Goal: Task Accomplishment & Management: Use online tool/utility

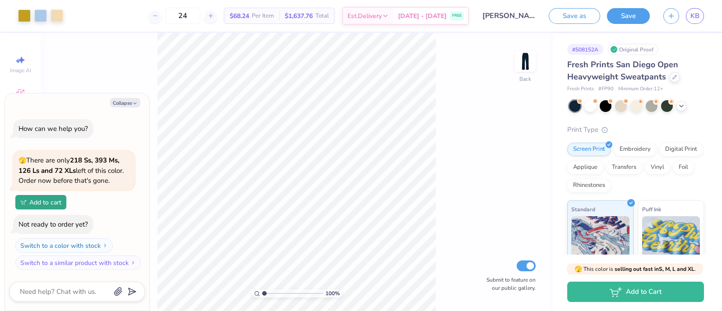
type input "1.02266622472206"
type textarea "x"
type input "1.03254379841435"
type textarea "x"
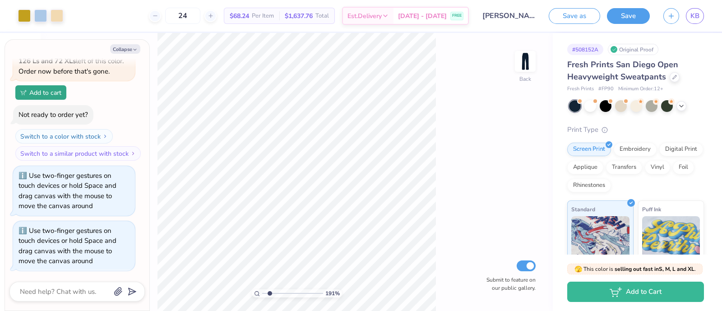
type input "1.91351415777488"
type textarea "x"
type input "1.91351415777488"
type textarea "x"
type input "6.44"
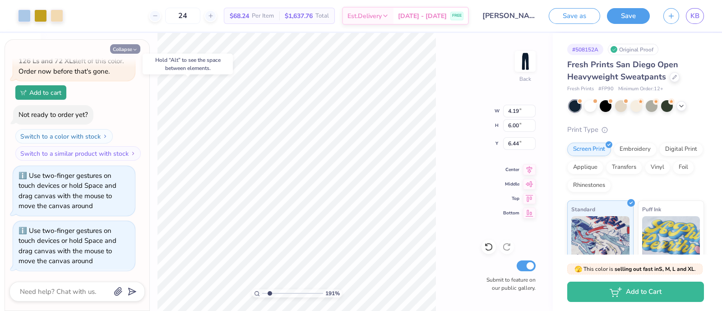
click at [129, 50] on button "Collapse" at bounding box center [125, 48] width 30 height 9
type textarea "x"
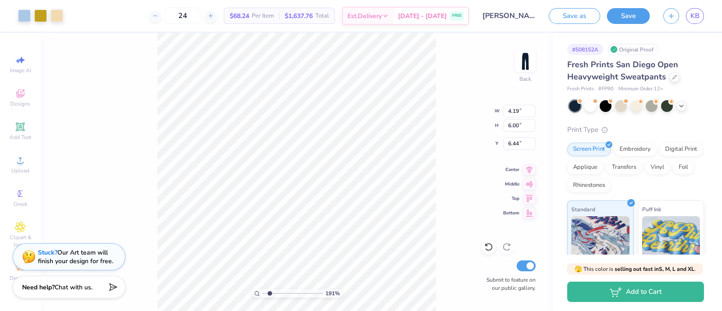
type input "1.91351415777488"
type input "8.38"
type input "1.91351415777488"
type input "7.50"
type input "1.91351415777488"
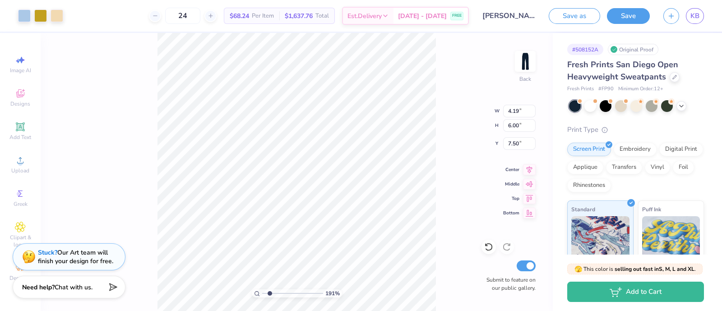
type input "2.23"
type input "2.12"
type input "8.38"
type input "1.91351415777488"
type input "1.20"
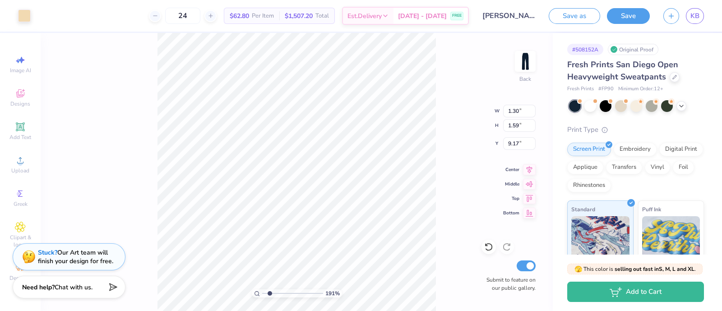
type input "1.49"
type input "9.22"
type input "1"
type input "8.19"
type input "6.91"
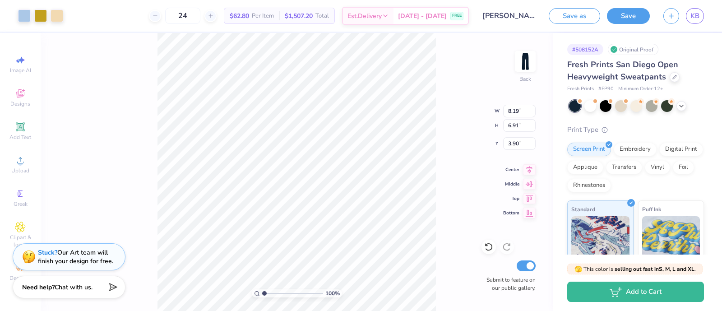
type input "9.52"
click at [525, 60] on img at bounding box center [525, 61] width 36 height 36
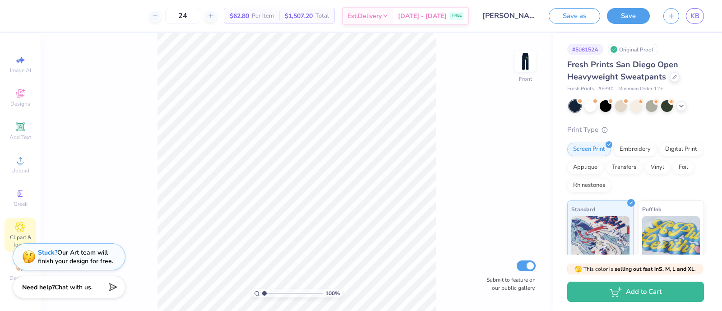
click at [16, 232] on icon at bounding box center [20, 227] width 10 height 11
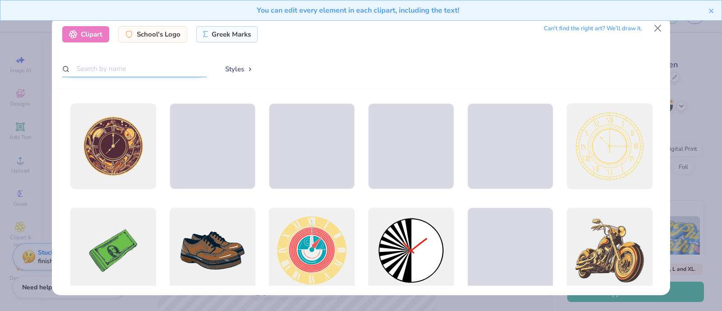
click at [133, 75] on input "text" at bounding box center [134, 68] width 144 height 17
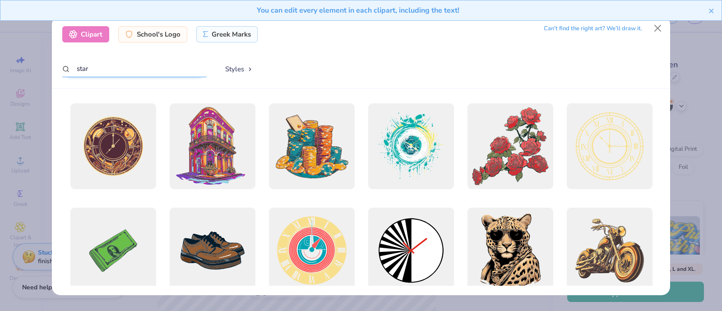
type input "star"
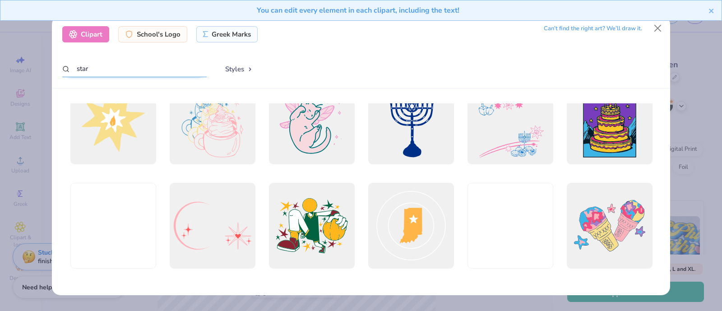
scroll to position [2527, 0]
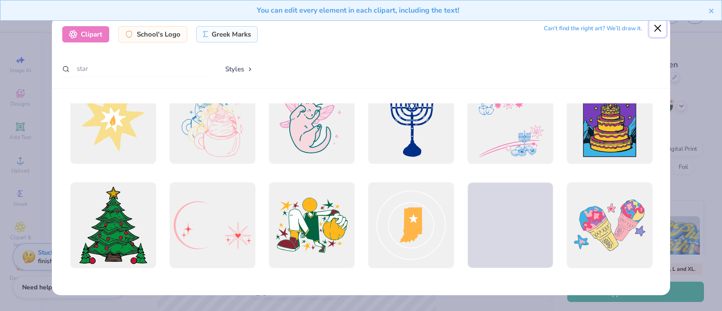
click at [658, 28] on button "Close" at bounding box center [657, 28] width 17 height 17
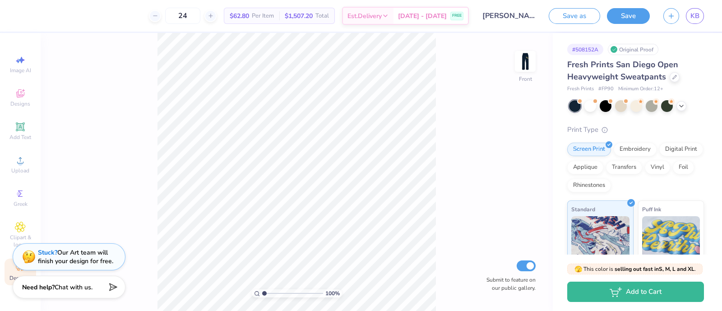
click at [7, 269] on div "Decorate" at bounding box center [21, 272] width 32 height 27
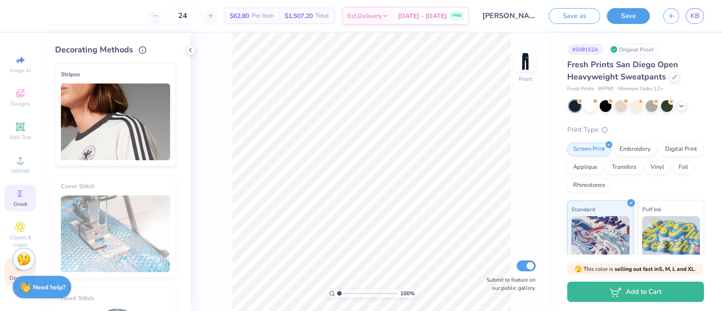
click at [20, 206] on span "Greek" at bounding box center [21, 203] width 14 height 7
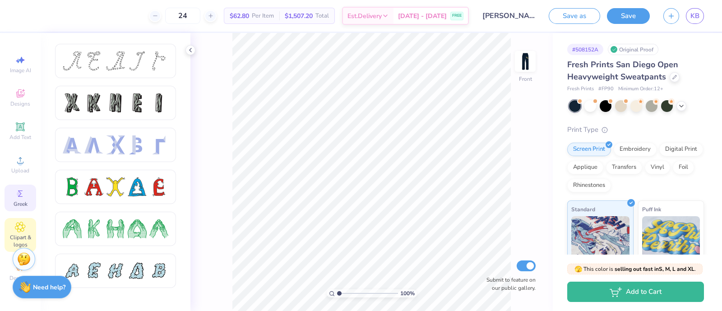
click at [19, 228] on icon at bounding box center [20, 227] width 5 height 5
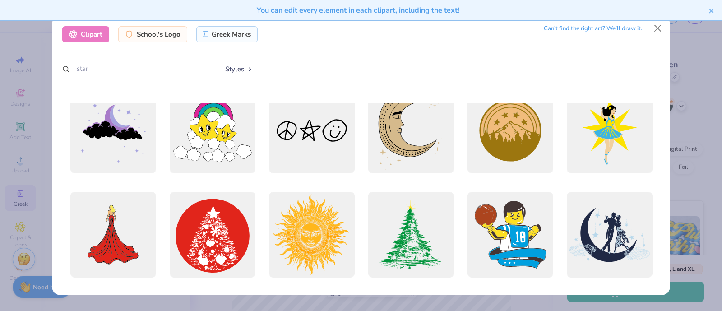
scroll to position [1160, 0]
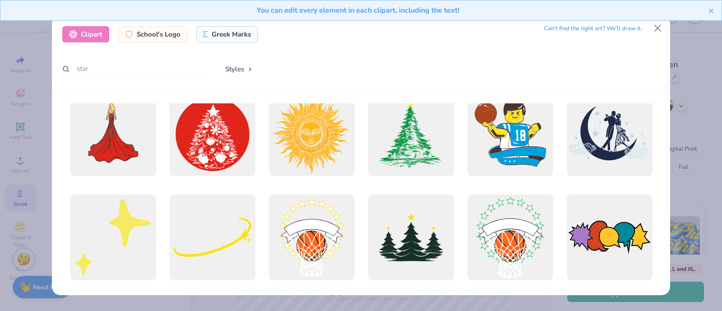
click at [658, 27] on div "You can edit every element in each clipart, including the text!" at bounding box center [361, 14] width 722 height 28
click at [660, 28] on button "Close" at bounding box center [657, 28] width 17 height 17
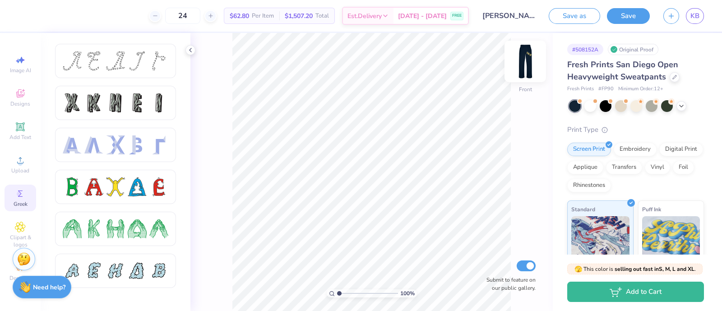
click at [520, 63] on img at bounding box center [525, 61] width 36 height 36
click at [486, 250] on icon at bounding box center [488, 246] width 9 height 9
click at [486, 251] on icon at bounding box center [488, 246] width 9 height 9
type input "34.25"
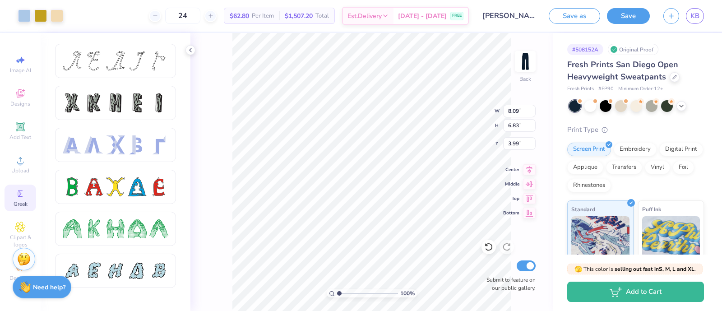
type input "8.09"
type input "6.83"
type input "12.11"
type input "9.44"
type input "7.97"
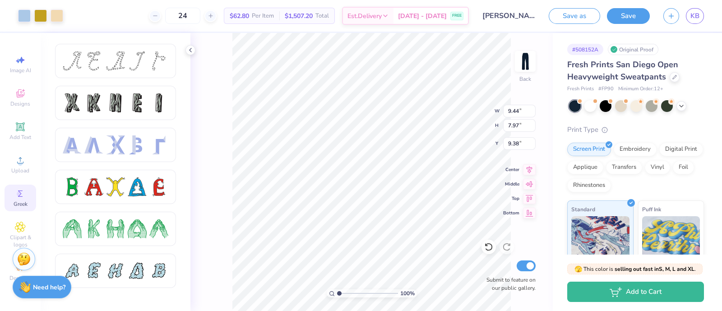
type input "10.30"
click at [529, 64] on img at bounding box center [525, 61] width 36 height 36
type input "5.15"
type input "4.89"
type input "8.02"
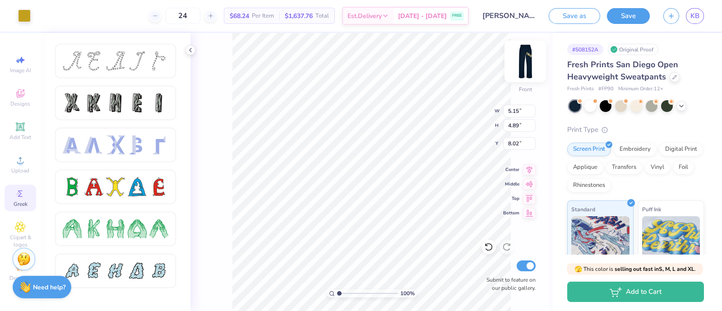
type input "7.08"
type input "6.74"
type input "4.50"
click at [530, 72] on img at bounding box center [525, 61] width 36 height 36
type input "10.91"
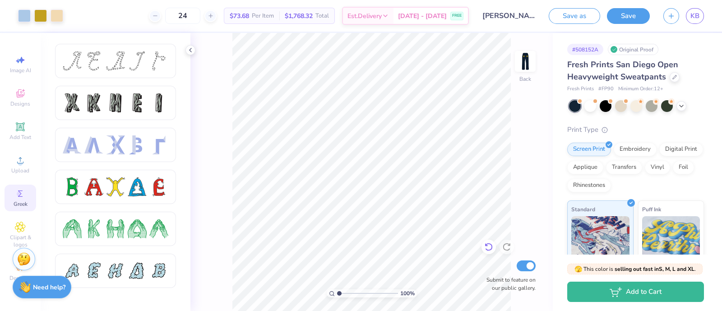
click at [485, 245] on icon at bounding box center [488, 246] width 9 height 9
type input "2.78"
type input "3.71"
type input "10.59"
click at [491, 245] on icon at bounding box center [489, 247] width 8 height 8
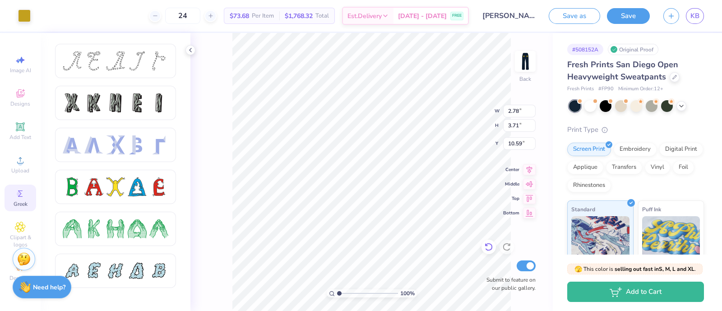
type input "2.82"
type input "3.75"
type input "10.54"
type input "9.09"
type input "7.68"
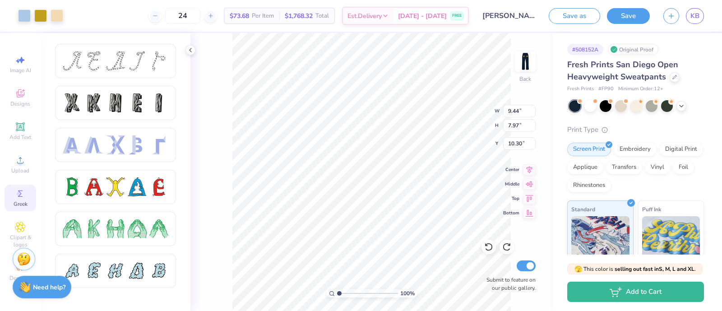
type input "10.59"
type input "5.20736590243388"
type input "15.87"
click at [488, 248] on icon at bounding box center [488, 246] width 9 height 9
type input "5.20736590243388"
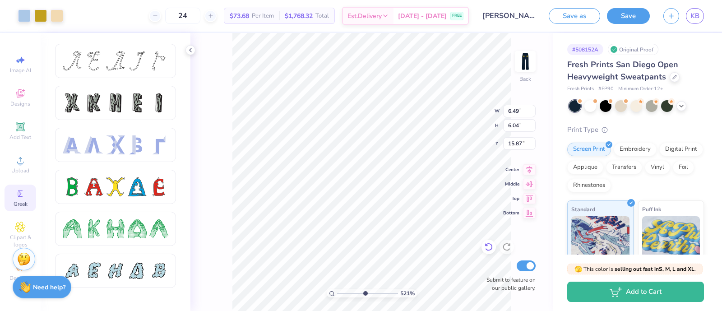
type input "12.23"
click at [491, 247] on icon at bounding box center [488, 246] width 9 height 9
type input "5.20736590243388"
type input "6.13"
type input "5.97"
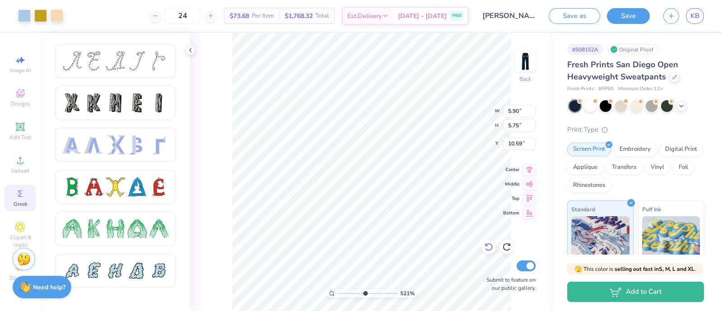
type input "10.30"
click at [469, 116] on div "521 % Back W 6.13 H 5.97 Y 10.30 Center Middle Top Bottom Submit to feature on …" at bounding box center [371, 172] width 362 height 278
click at [249, 14] on span "$73.68" at bounding box center [239, 15] width 19 height 9
click at [498, 266] on div "521 % Back Submit to feature on our public gallery." at bounding box center [371, 172] width 362 height 278
type input "5.20736590243388"
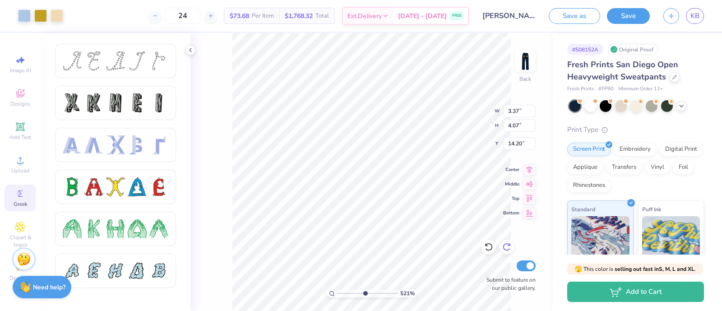
type input "14.22"
click at [450, 108] on div "521 % Back W 3.37 3.37 " H 4.07 4.07 " Y 14.22 14.22 " Center Middle Top Bottom…" at bounding box center [371, 172] width 362 height 278
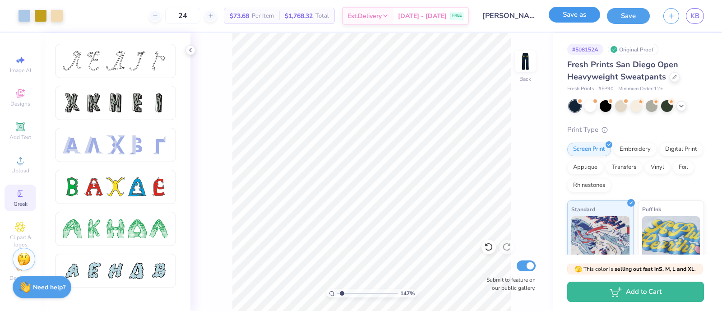
click at [582, 13] on button "Save as" at bounding box center [574, 15] width 51 height 16
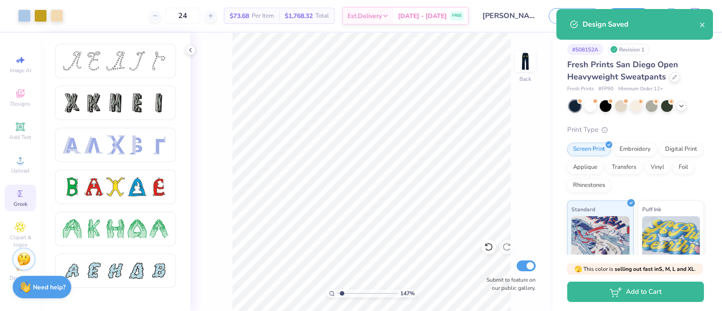
scroll to position [115, 0]
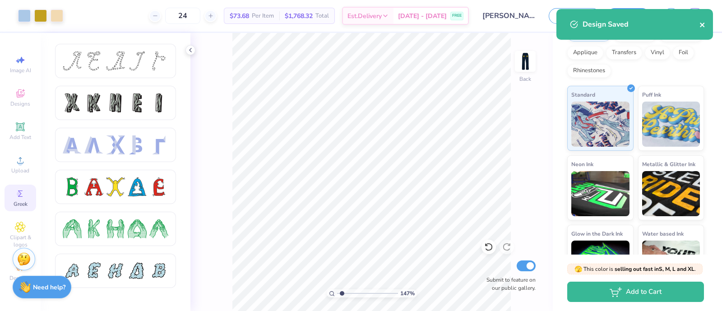
click at [705, 23] on icon "close" at bounding box center [702, 24] width 6 height 7
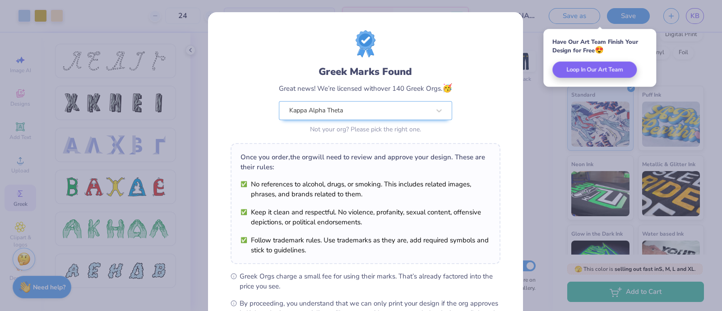
scroll to position [110, 0]
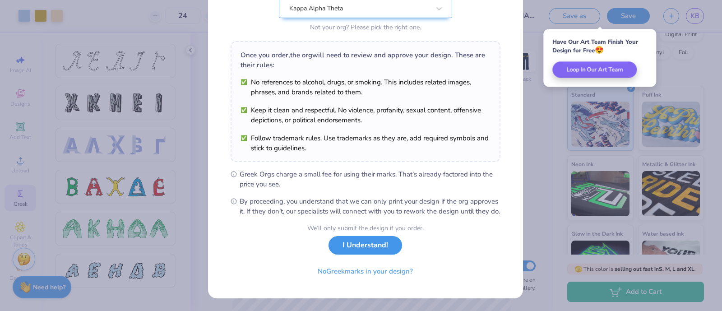
click at [357, 244] on button "I Understand!" at bounding box center [365, 245] width 74 height 19
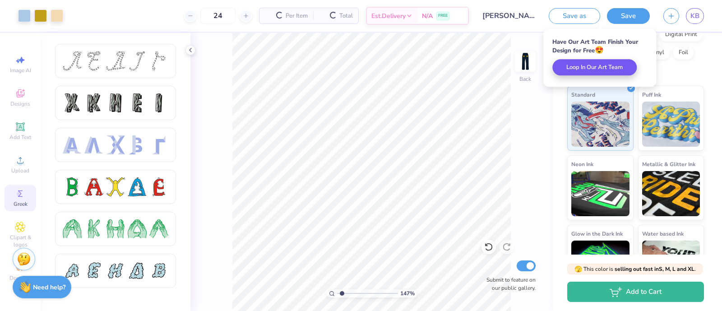
scroll to position [0, 0]
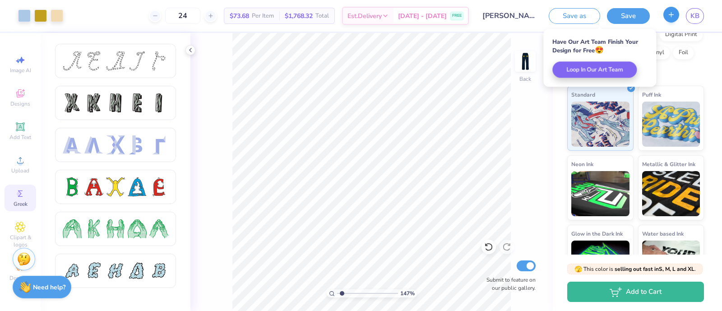
type input "1.46517435034396"
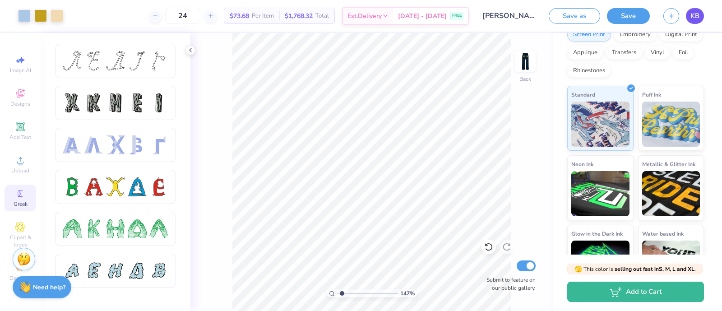
click at [701, 14] on link "KB" at bounding box center [695, 16] width 18 height 16
